Goal: Task Accomplishment & Management: Use online tool/utility

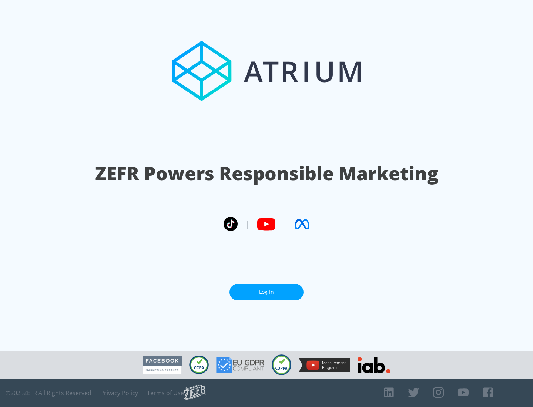
click at [266, 292] on link "Log In" at bounding box center [266, 292] width 74 height 17
